Goal: Task Accomplishment & Management: Manage account settings

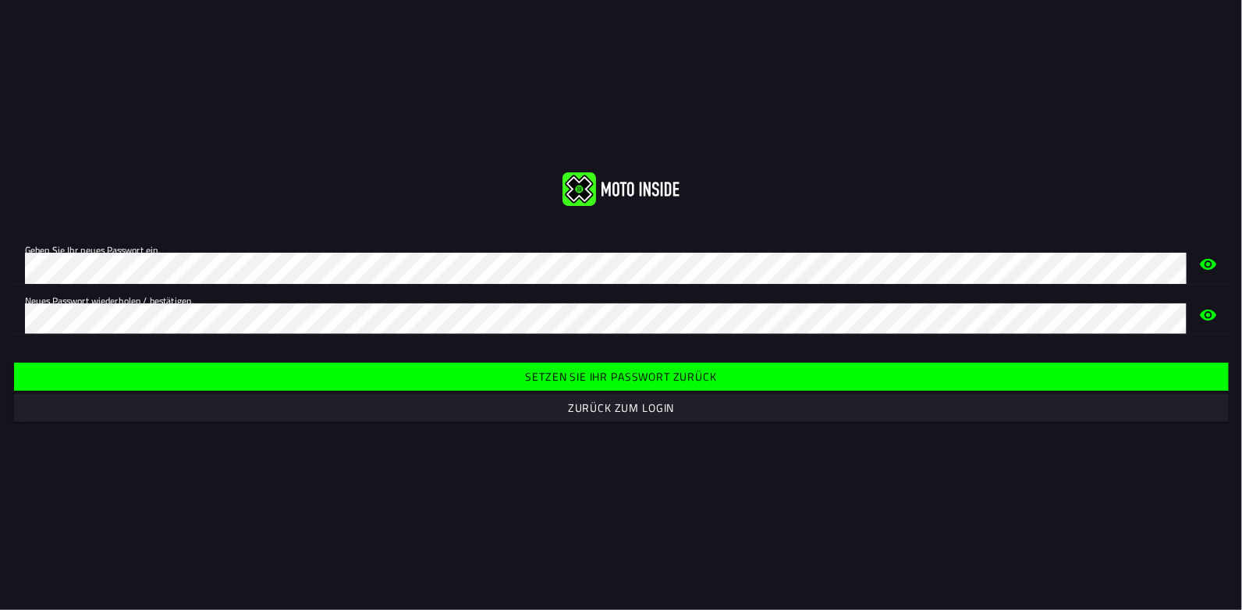
drag, startPoint x: 652, startPoint y: 378, endPoint x: 625, endPoint y: 374, distance: 26.8
click at [0, 0] on slot "Setzen Sie Ihr Passwort zurück" at bounding box center [0, 0] width 0 height 0
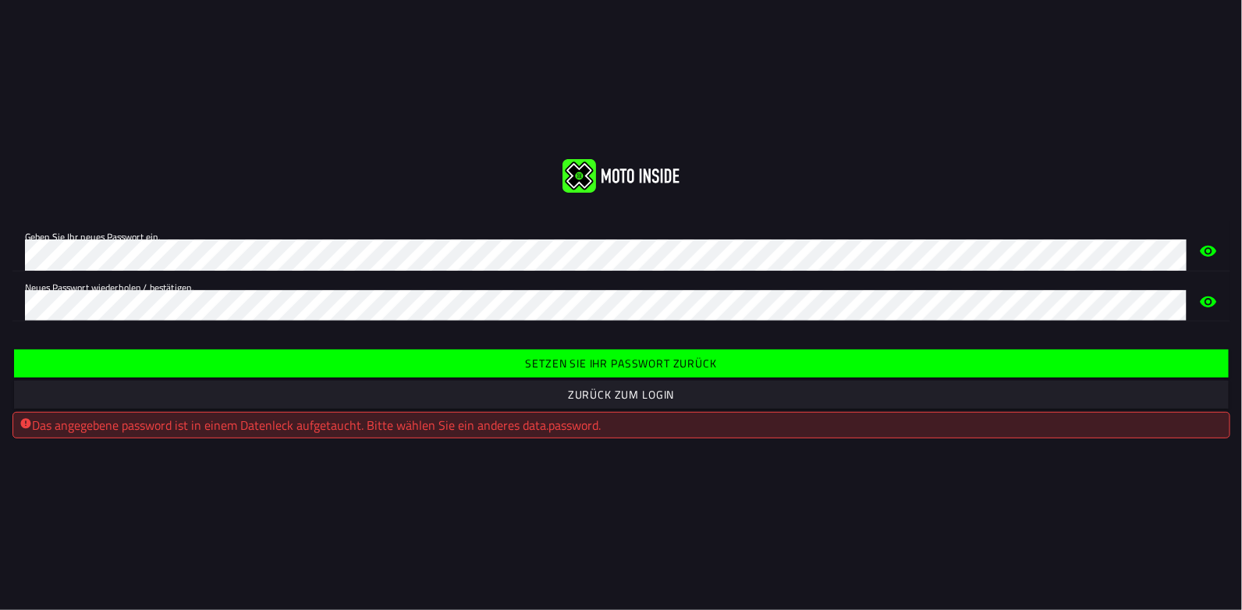
click at [0, 0] on slot "Zurück zum Login" at bounding box center [0, 0] width 0 height 0
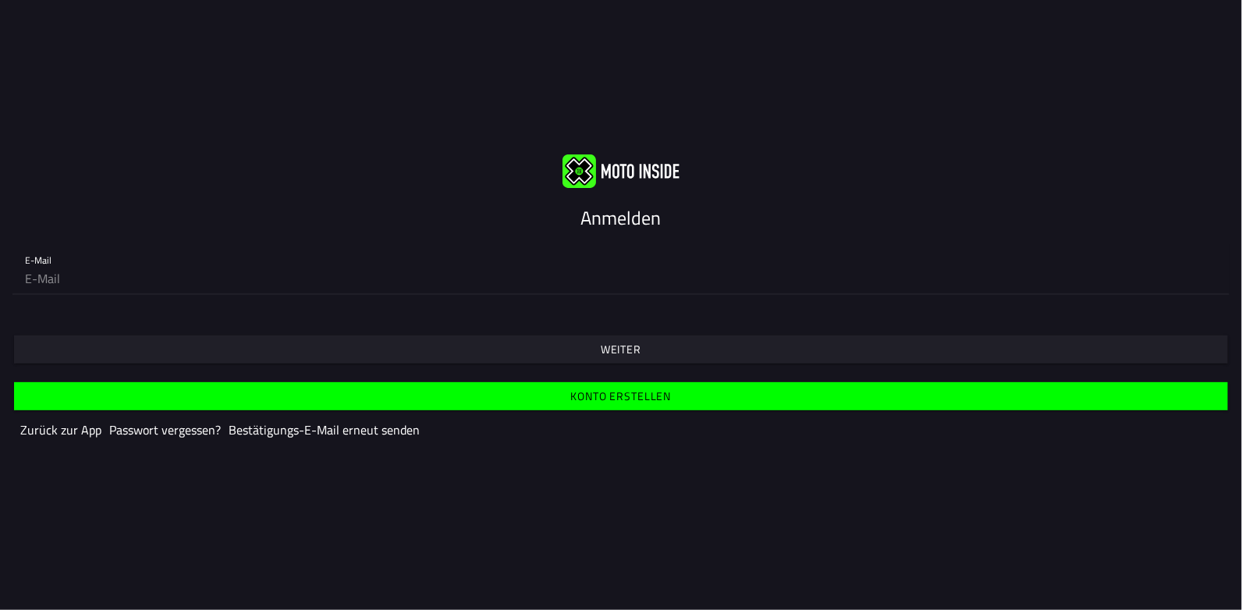
click at [66, 278] on input "email" at bounding box center [621, 278] width 1193 height 31
type input "[EMAIL_ADDRESS][DOMAIN_NAME]"
click at [0, 0] on slot "Weiter" at bounding box center [0, 0] width 0 height 0
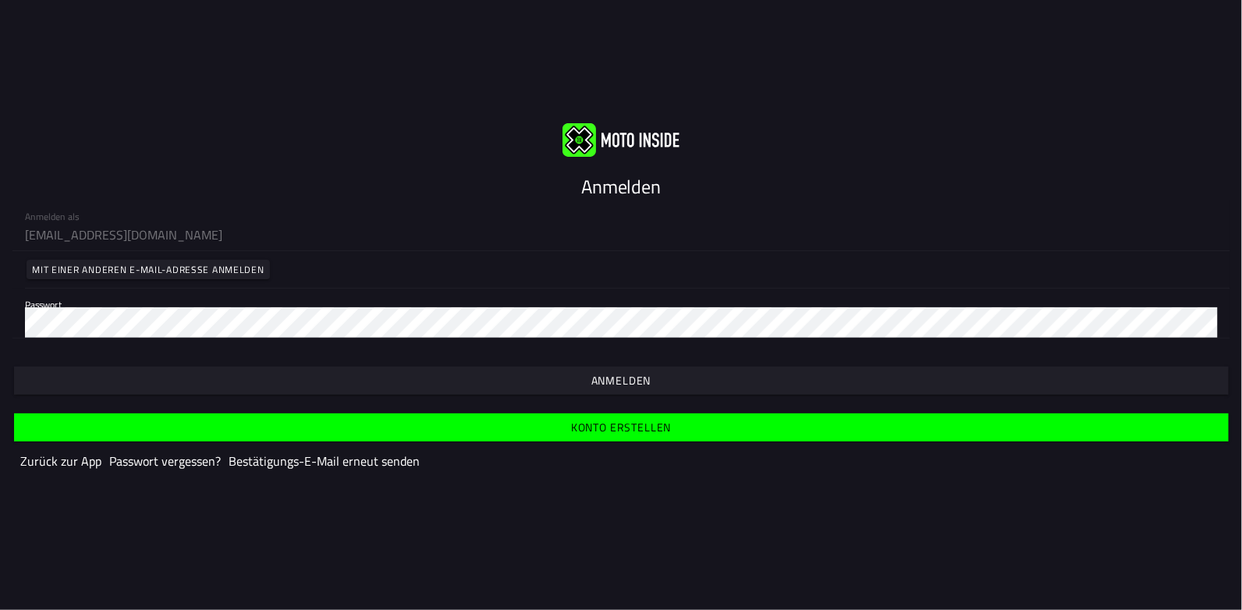
click at [0, 0] on slot "Anmelden" at bounding box center [0, 0] width 0 height 0
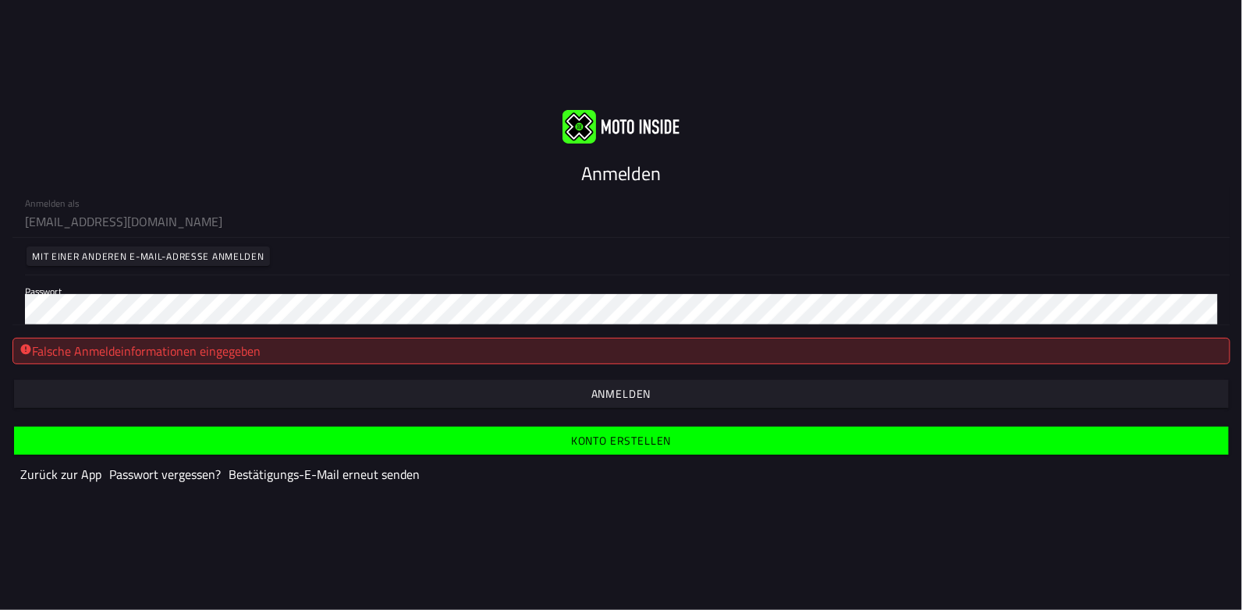
click at [0, 0] on slot "Zurück zur App" at bounding box center [0, 0] width 0 height 0
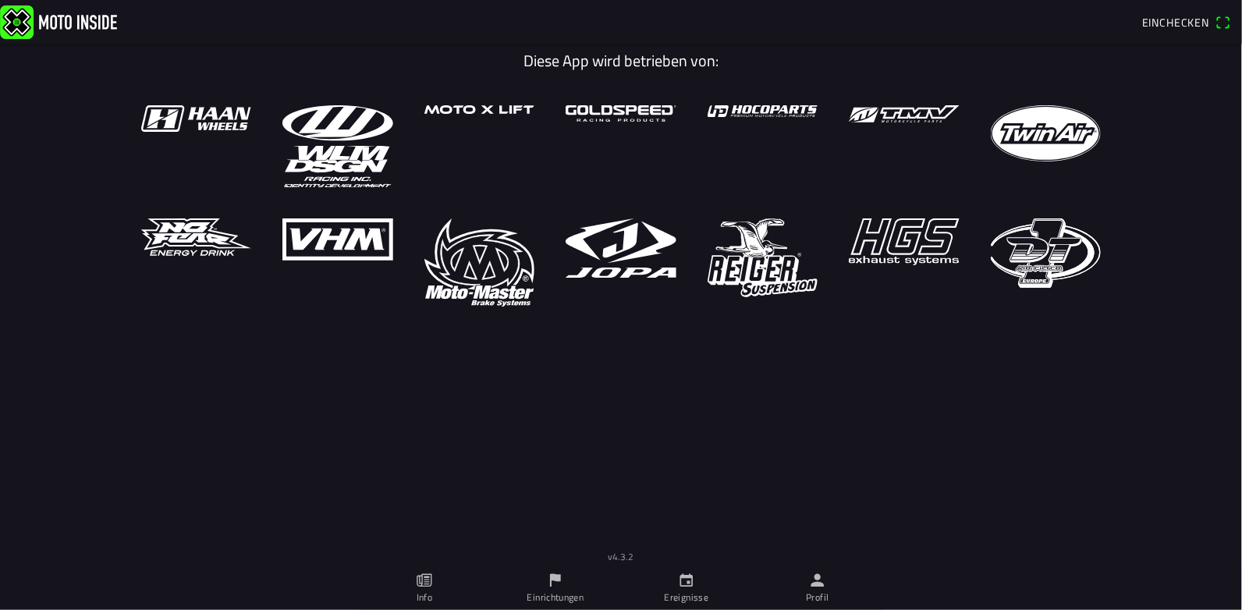
click at [820, 578] on icon "Person" at bounding box center [818, 580] width 13 height 13
click at [695, 585] on icon "Kalender" at bounding box center [686, 580] width 17 height 17
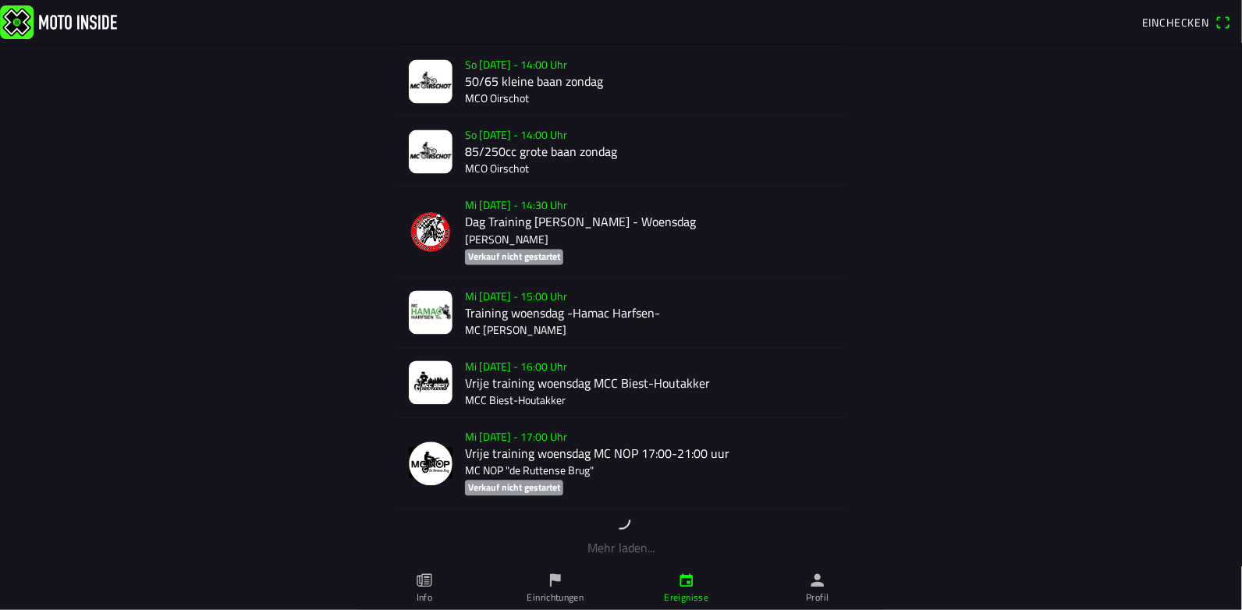
scroll to position [1245, 0]
